Goal: Obtain resource: Obtain resource

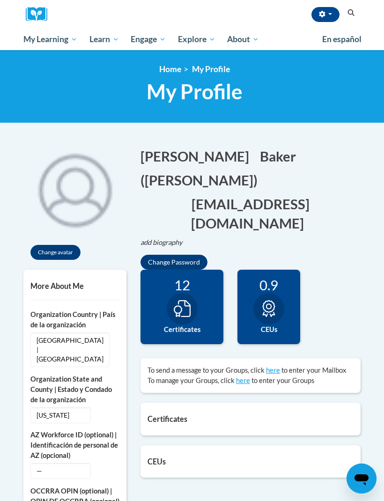
click at [324, 14] on icon "button" at bounding box center [322, 14] width 6 height 7
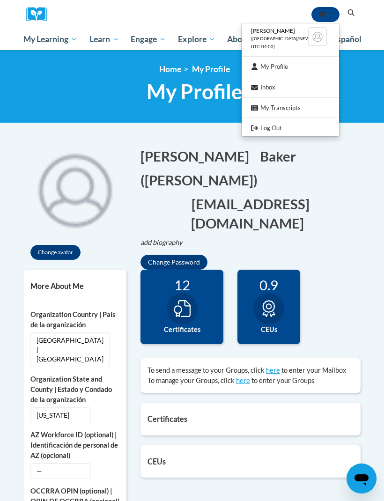
click at [279, 107] on link "My Transcripts" at bounding box center [290, 108] width 97 height 12
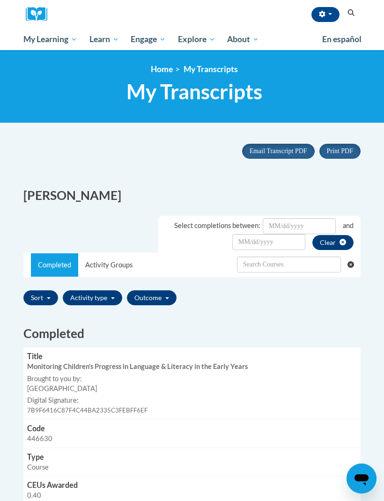
click at [302, 189] on h2 "[PERSON_NAME]" at bounding box center [191, 195] width 337 height 17
click at [286, 152] on span "Email Transcript PDF" at bounding box center [279, 151] width 58 height 7
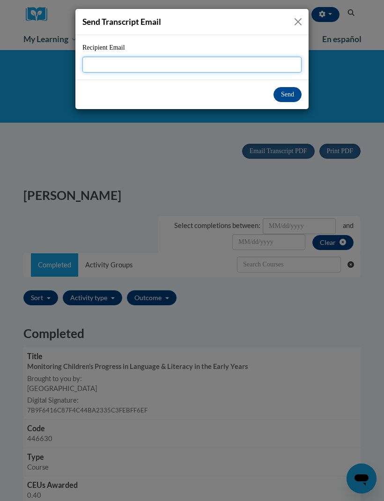
click at [253, 68] on input "Recipient Email" at bounding box center [191, 65] width 219 height 16
type input "Pamelabaker807@gmail.com"
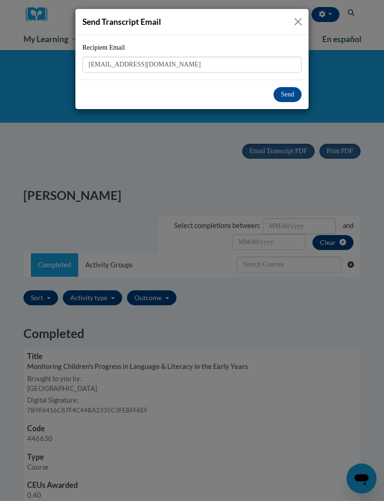
click at [284, 94] on button "Send" at bounding box center [288, 94] width 28 height 15
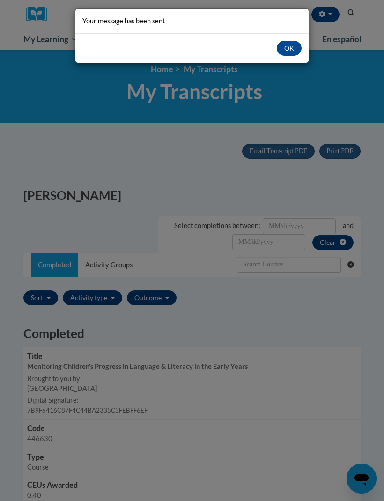
click at [288, 48] on button "OK" at bounding box center [289, 48] width 25 height 15
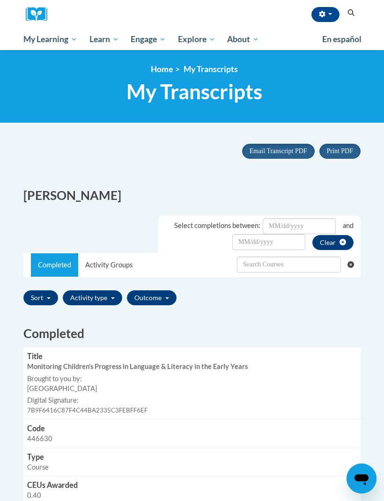
click at [294, 187] on h2 "[PERSON_NAME]" at bounding box center [191, 195] width 337 height 17
click at [269, 150] on span "Email Transcript PDF" at bounding box center [279, 151] width 58 height 7
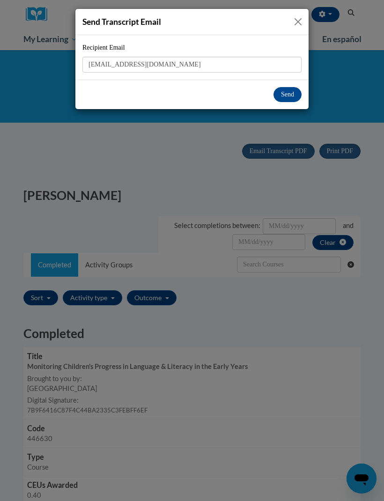
click at [287, 90] on button "Send" at bounding box center [288, 94] width 28 height 15
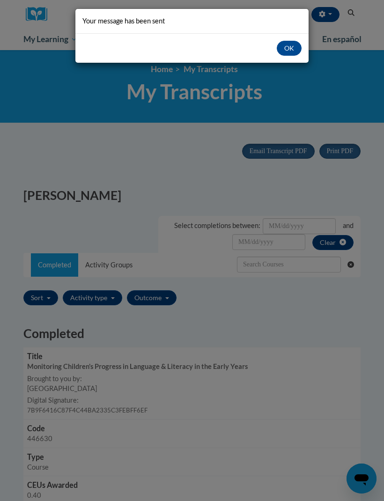
click at [295, 49] on button "OK" at bounding box center [289, 48] width 25 height 15
